Goal: Task Accomplishment & Management: Use online tool/utility

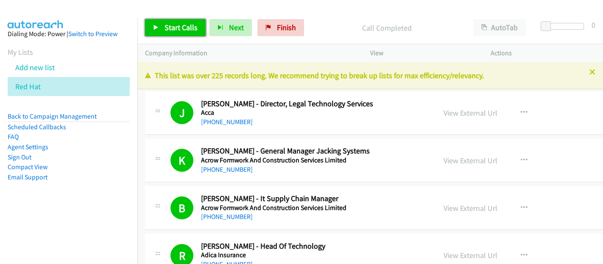
click at [183, 28] on span "Start Calls" at bounding box center [181, 27] width 33 height 10
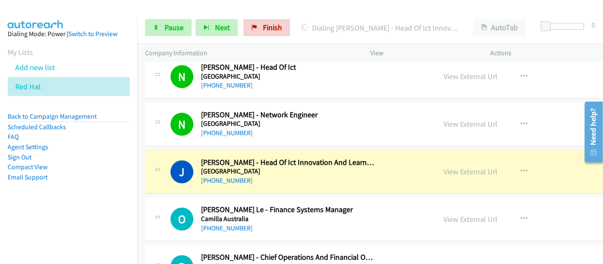
scroll to position [1980, 0]
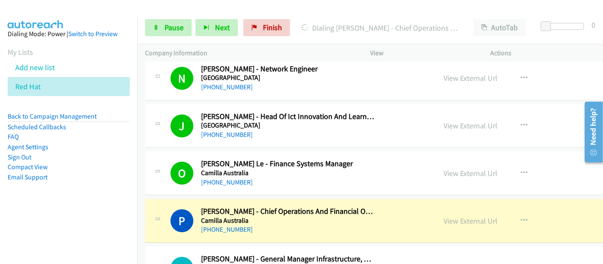
click at [395, 215] on div "P Callback Scheduled [PERSON_NAME] - Chief Operations And Financial Officer [PE…" at bounding box center [300, 220] width 258 height 28
click at [451, 216] on link "View External Url" at bounding box center [471, 221] width 54 height 10
click at [171, 22] on link "Pause" at bounding box center [168, 27] width 47 height 17
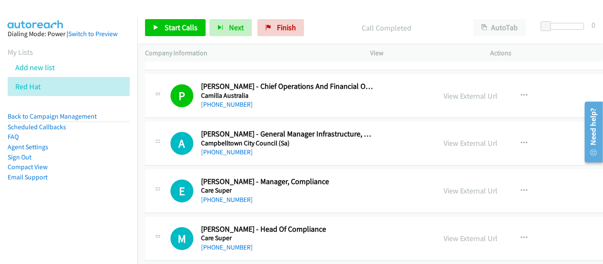
scroll to position [2074, 0]
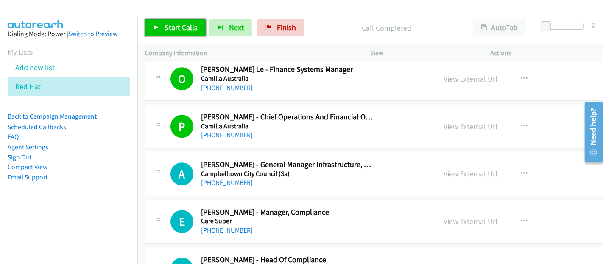
click at [188, 27] on span "Start Calls" at bounding box center [181, 27] width 33 height 10
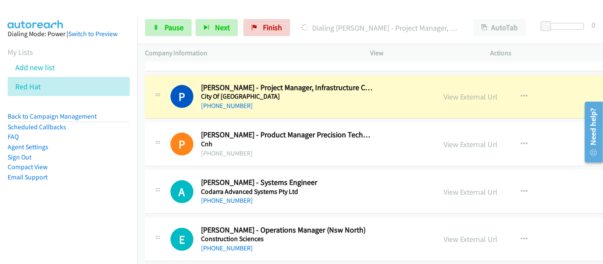
scroll to position [3064, 0]
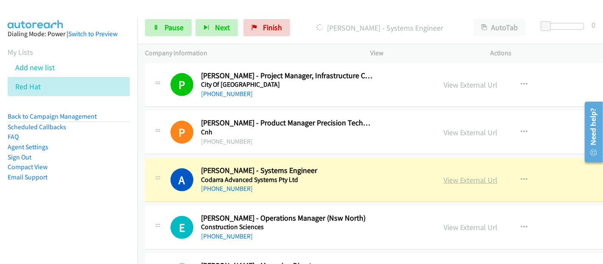
click at [444, 175] on link "View External Url" at bounding box center [471, 180] width 54 height 10
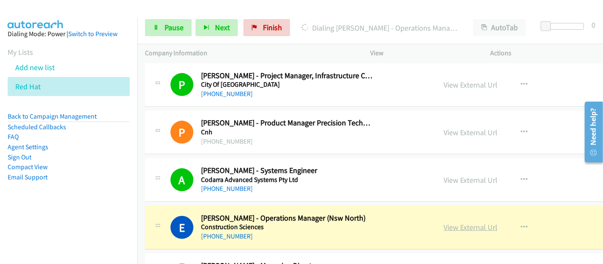
click at [444, 222] on link "View External Url" at bounding box center [471, 227] width 54 height 10
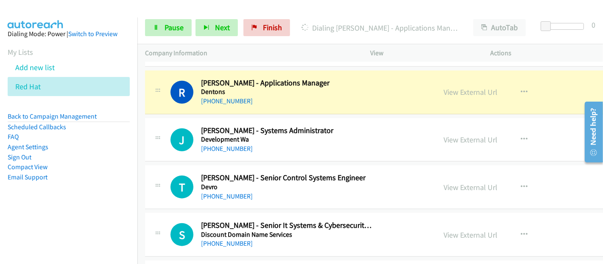
scroll to position [3489, 0]
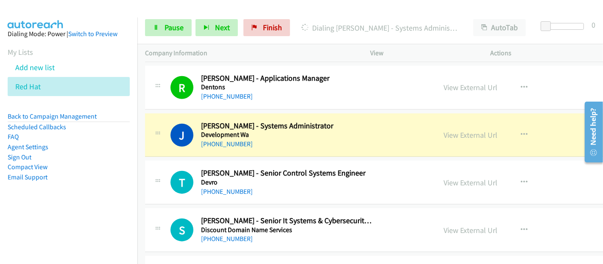
click at [348, 130] on h5 "Development Wa" at bounding box center [288, 134] width 174 height 8
click at [444, 130] on link "View External Url" at bounding box center [471, 135] width 54 height 10
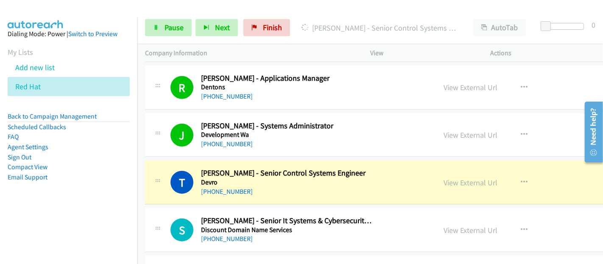
scroll to position [3536, 0]
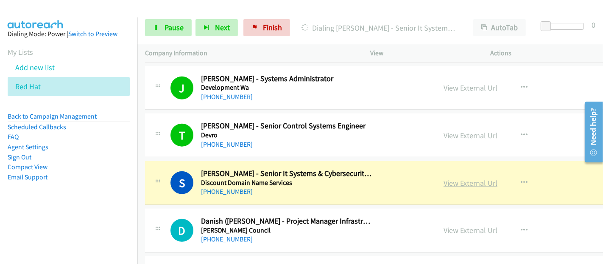
click at [444, 178] on link "View External Url" at bounding box center [471, 183] width 54 height 10
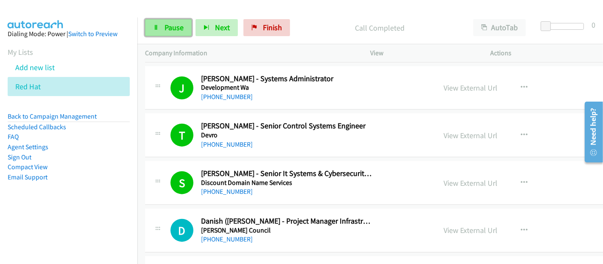
click at [161, 28] on link "Pause" at bounding box center [168, 27] width 47 height 17
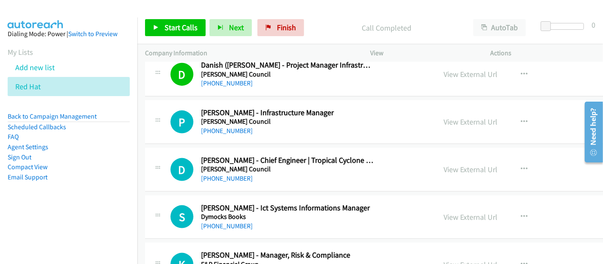
scroll to position [3677, 0]
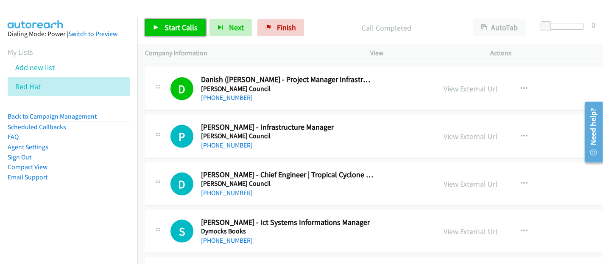
click at [179, 34] on link "Start Calls" at bounding box center [175, 27] width 61 height 17
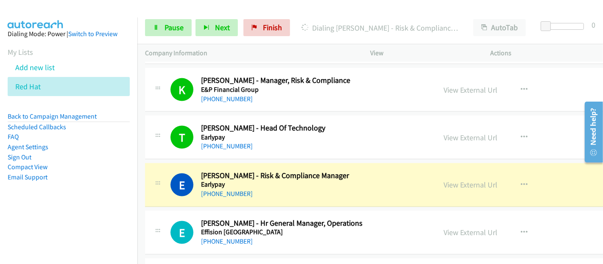
scroll to position [3960, 0]
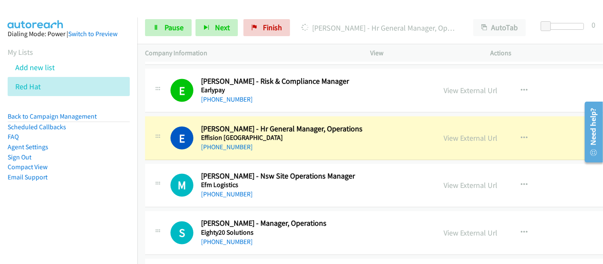
click at [376, 129] on div "E Callback Scheduled [PERSON_NAME] - Hr General Manager, Operations Effision [G…" at bounding box center [300, 138] width 258 height 28
click at [444, 133] on link "View External Url" at bounding box center [471, 138] width 54 height 10
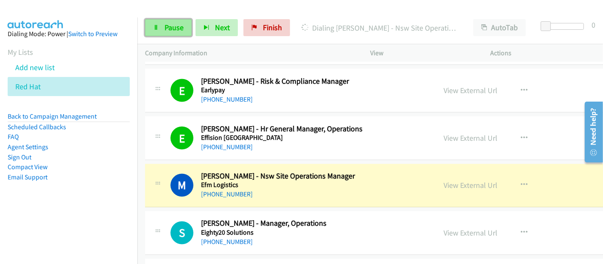
click at [170, 21] on link "Pause" at bounding box center [168, 27] width 47 height 17
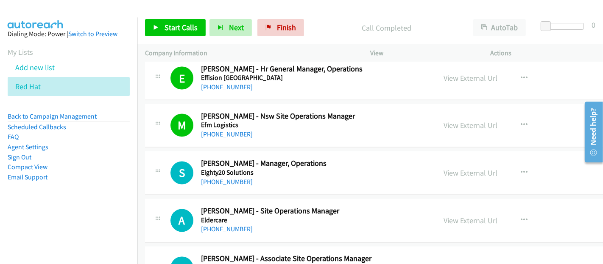
scroll to position [4054, 0]
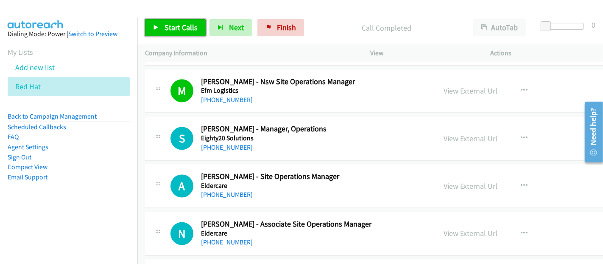
click at [174, 24] on span "Start Calls" at bounding box center [181, 27] width 33 height 10
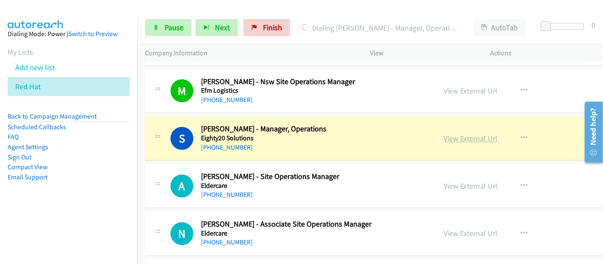
click at [444, 134] on link "View External Url" at bounding box center [471, 139] width 54 height 10
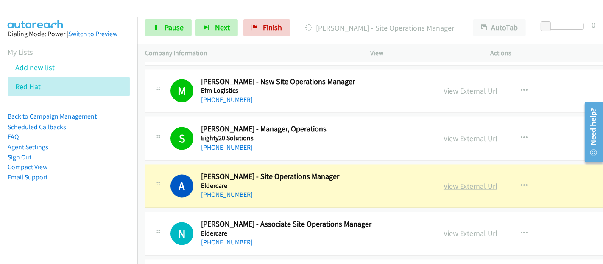
click at [454, 181] on link "View External Url" at bounding box center [471, 186] width 54 height 10
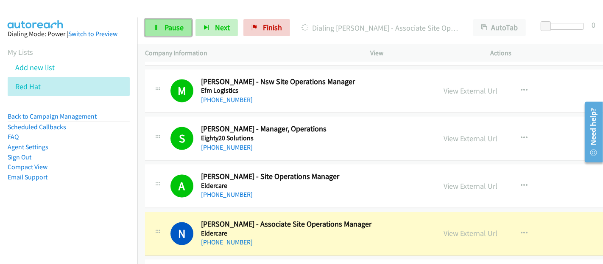
click at [166, 31] on span "Pause" at bounding box center [174, 27] width 19 height 10
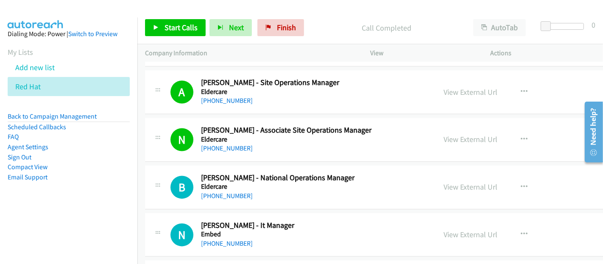
scroll to position [4196, 0]
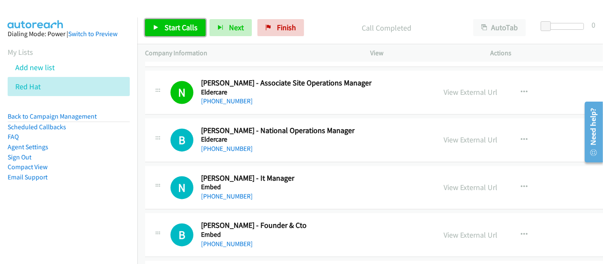
click at [177, 24] on span "Start Calls" at bounding box center [181, 27] width 33 height 10
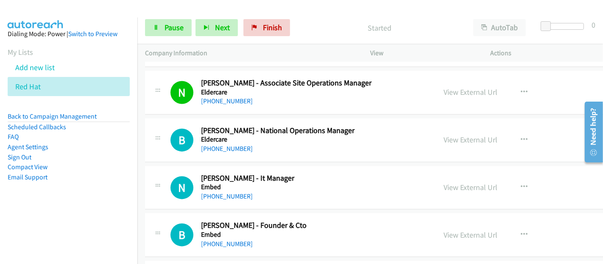
click at [266, 242] on div "B Callback Scheduled [PERSON_NAME] - Founder & Cto Embed [GEOGRAPHIC_DATA]/[GEO…" at bounding box center [421, 235] width 552 height 44
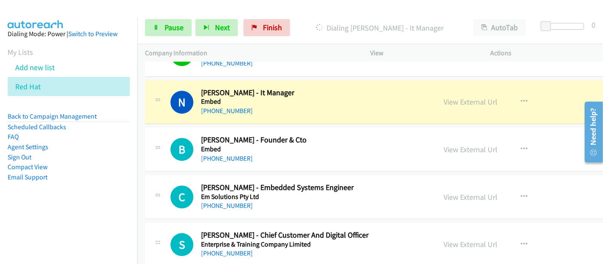
scroll to position [4290, 0]
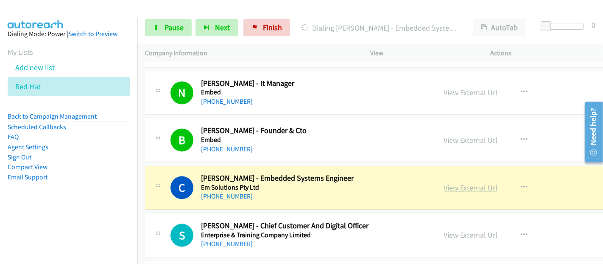
click at [447, 182] on link "View External Url" at bounding box center [471, 187] width 54 height 10
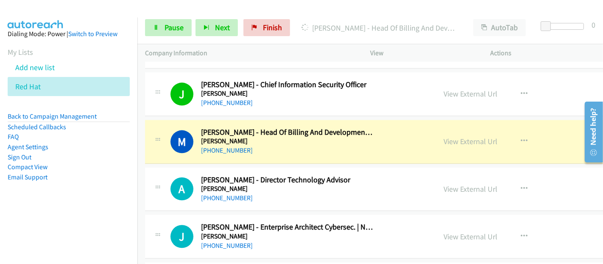
scroll to position [4526, 0]
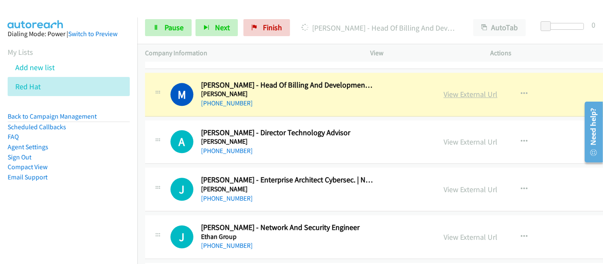
click at [444, 89] on link "View External Url" at bounding box center [471, 94] width 54 height 10
click at [160, 28] on link "Pause" at bounding box center [168, 27] width 47 height 17
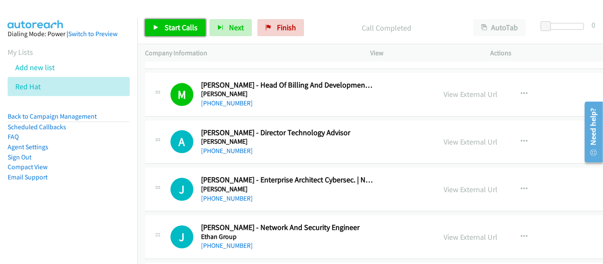
click at [189, 28] on span "Start Calls" at bounding box center [181, 27] width 33 height 10
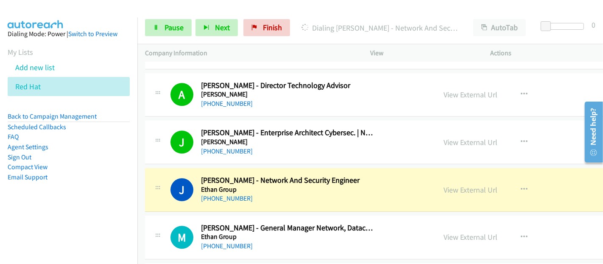
scroll to position [4620, 0]
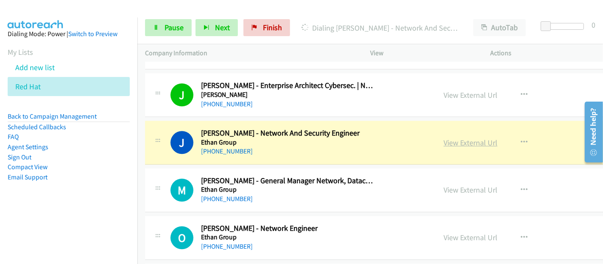
click at [444, 137] on link "View External Url" at bounding box center [471, 142] width 54 height 10
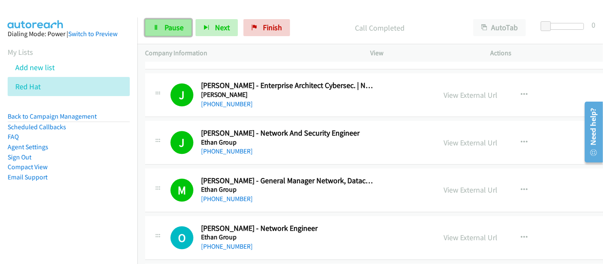
click at [160, 32] on link "Pause" at bounding box center [168, 27] width 47 height 17
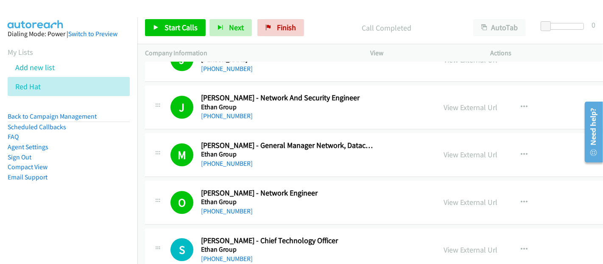
scroll to position [4667, 0]
